Goal: Information Seeking & Learning: Learn about a topic

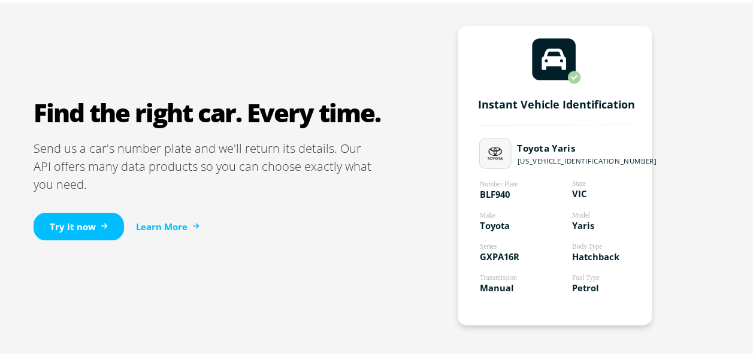
scroll to position [726, 0]
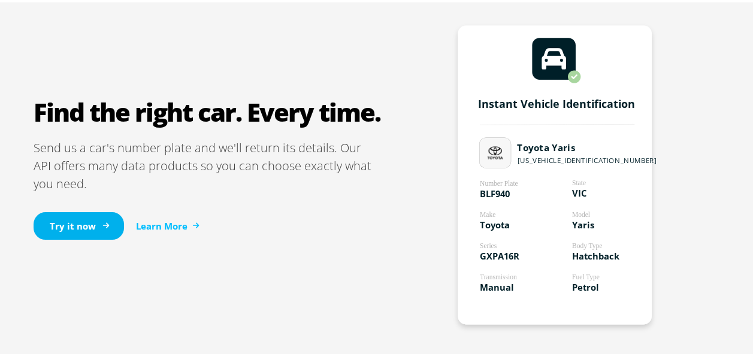
click at [65, 220] on link "Try it now" at bounding box center [79, 224] width 90 height 28
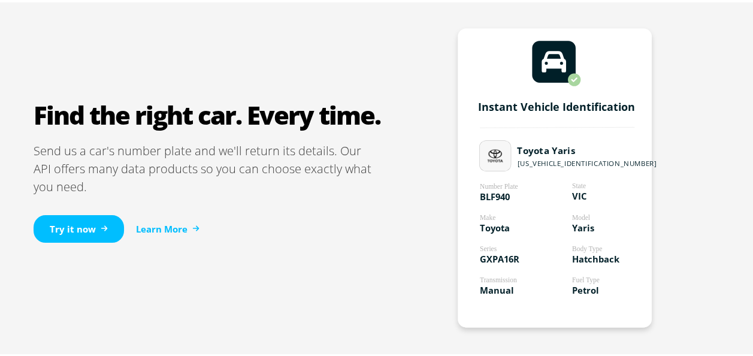
scroll to position [726, 0]
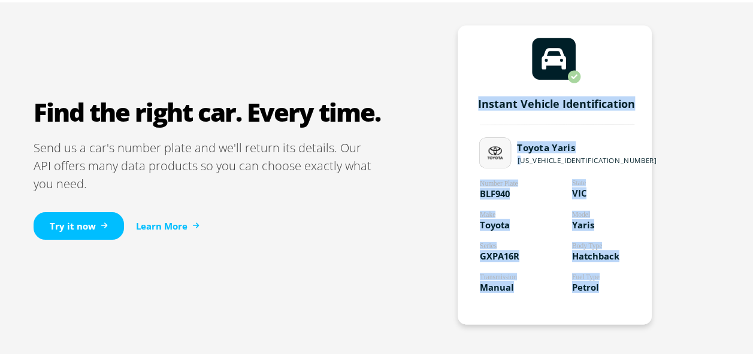
drag, startPoint x: 514, startPoint y: 156, endPoint x: 622, endPoint y: 164, distance: 107.6
click at [622, 164] on g "Instant Vehicle Identification Number Plate BLF940 Model Yaris Body Type Hatchb…" at bounding box center [557, 172] width 199 height 299
drag, startPoint x: 622, startPoint y: 164, endPoint x: 708, endPoint y: 227, distance: 106.9
click at [708, 227] on div "Instant Vehicle Identification Number Plate BLF940 Model Yaris Body Type Hatchb…" at bounding box center [555, 175] width 348 height 315
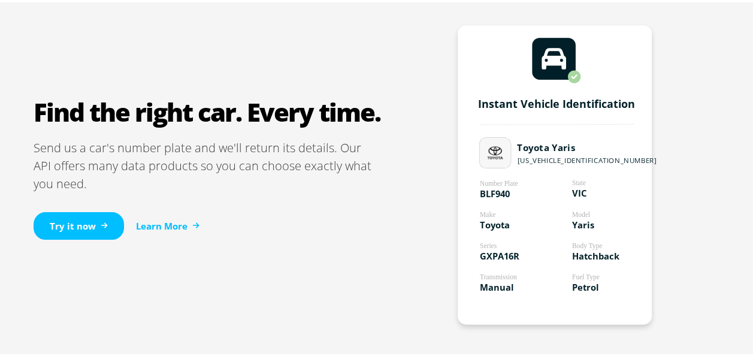
click at [554, 156] on tspan "[US_VEHICLE_IDENTIFICATION_NUMBER]" at bounding box center [588, 157] width 140 height 9
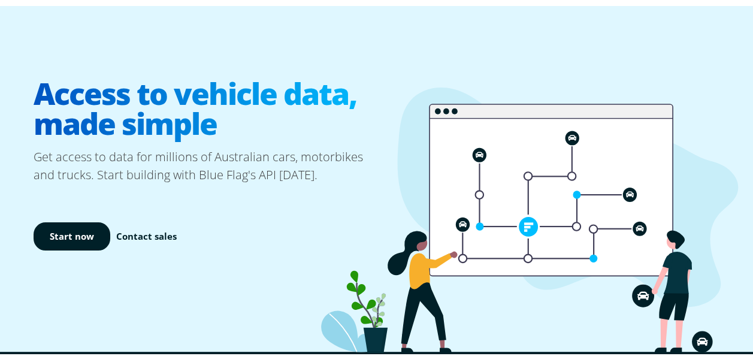
scroll to position [0, 0]
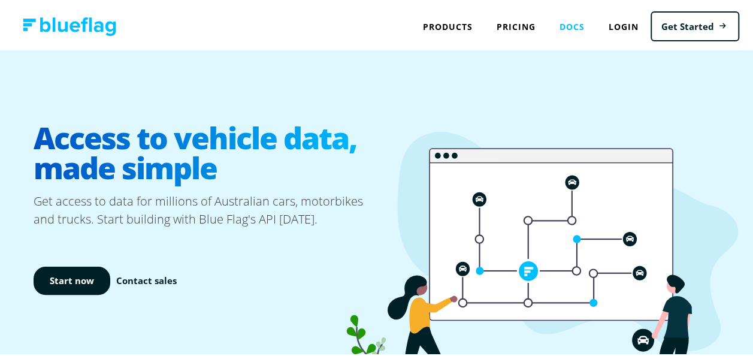
click at [565, 25] on link "Docs" at bounding box center [572, 24] width 49 height 25
